Goal: Task Accomplishment & Management: Manage account settings

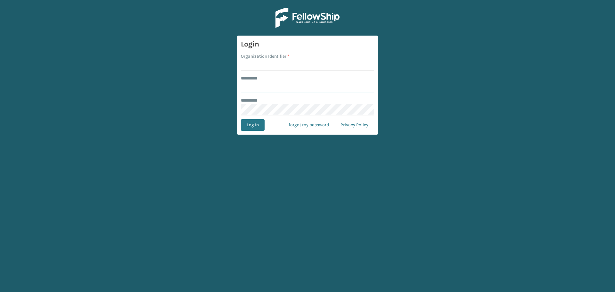
type input "*****"
type input "Lifepro"
click at [251, 124] on button "Log In" at bounding box center [253, 125] width 24 height 12
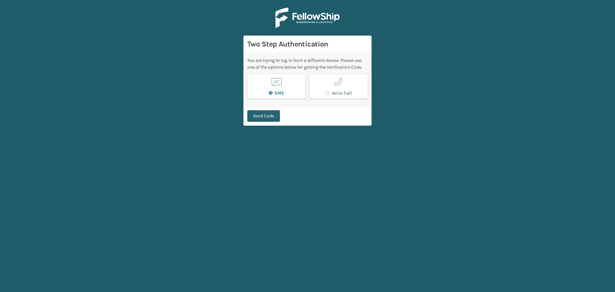
click at [257, 117] on button "Send Code" at bounding box center [263, 116] width 33 height 12
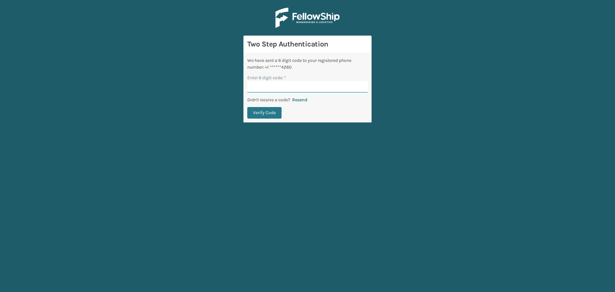
click at [273, 85] on input "Enter 6 digit code: *" at bounding box center [307, 87] width 120 height 12
type input "920467"
click at [261, 111] on button "Verify Code" at bounding box center [264, 113] width 34 height 12
